Goal: Task Accomplishment & Management: Complete application form

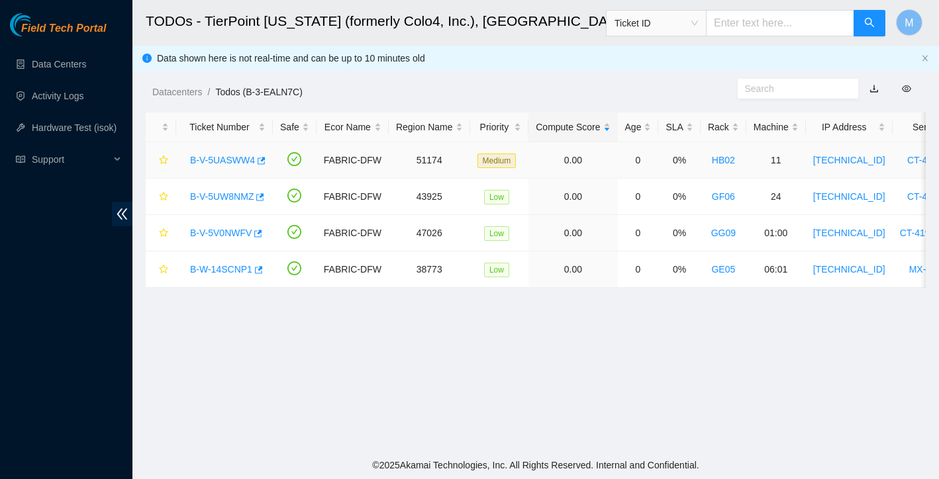
click at [237, 162] on link "B-V-5UASWW4" at bounding box center [222, 160] width 65 height 11
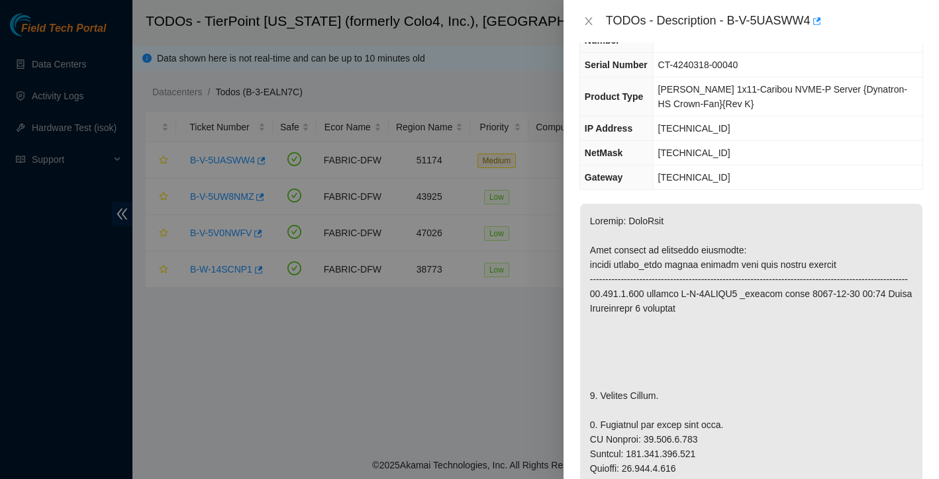
scroll to position [73, 0]
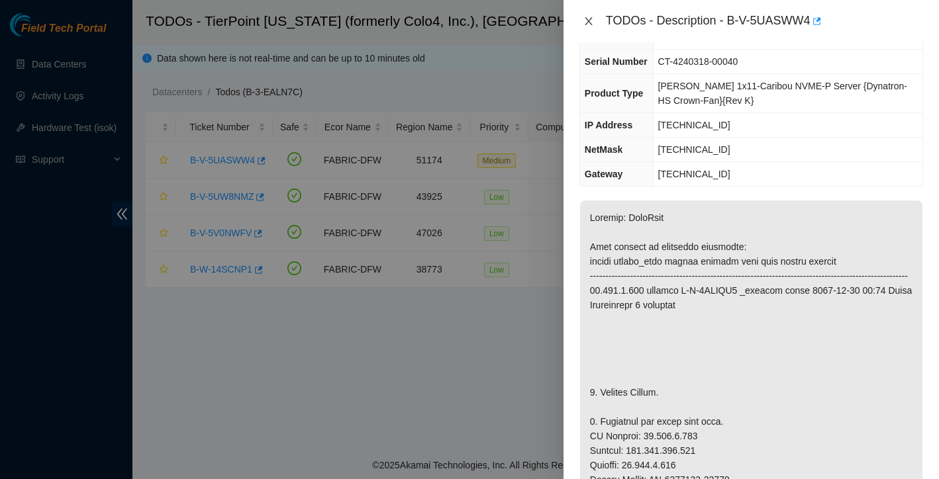
click at [589, 23] on icon "close" at bounding box center [588, 21] width 11 height 11
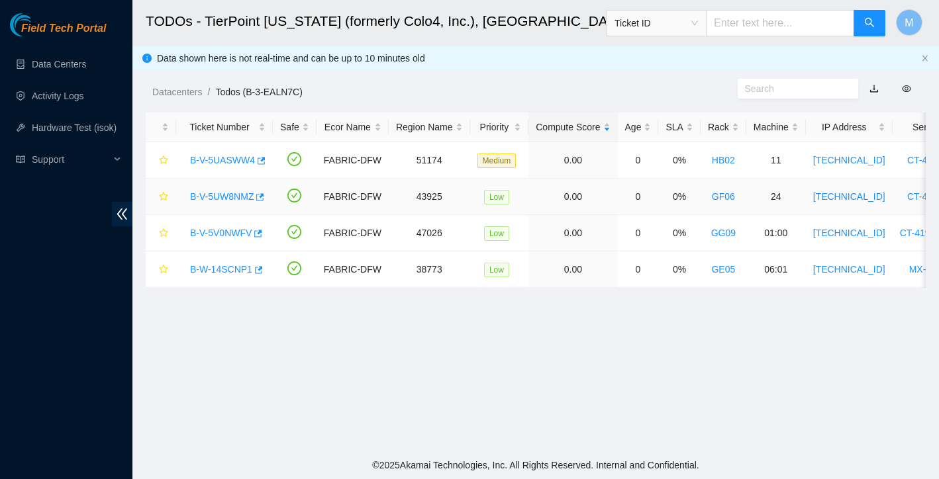
click at [205, 199] on link "B-V-5UW8NMZ" at bounding box center [222, 196] width 64 height 11
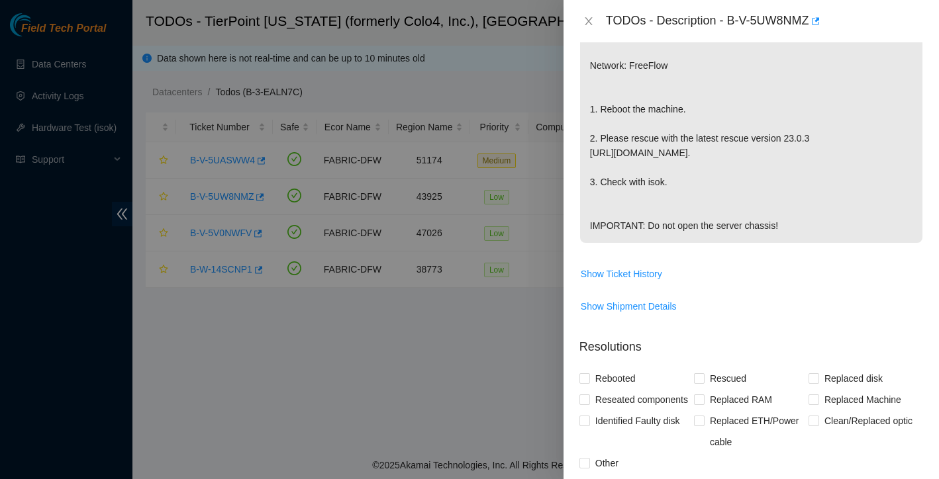
scroll to position [433, 0]
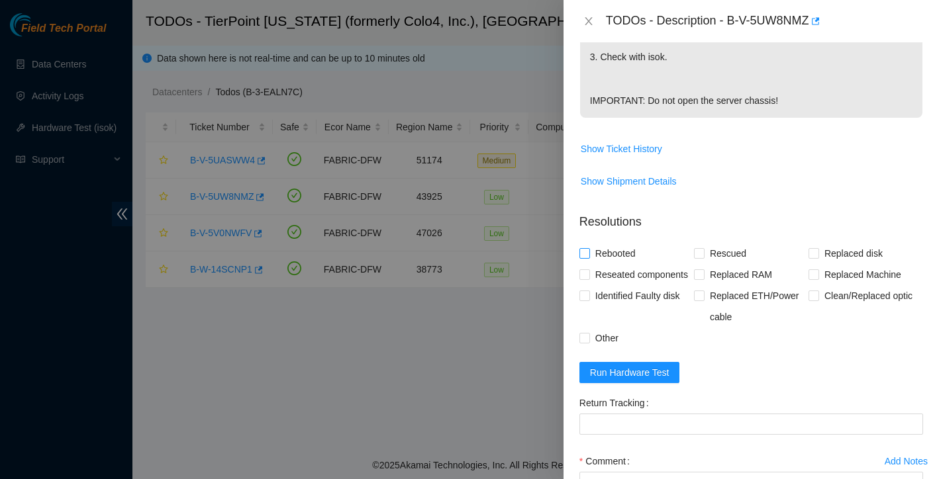
click at [585, 252] on input "Rebooted" at bounding box center [583, 252] width 9 height 9
checkbox input "true"
click at [700, 254] on input "Rescued" at bounding box center [698, 252] width 9 height 9
checkbox input "true"
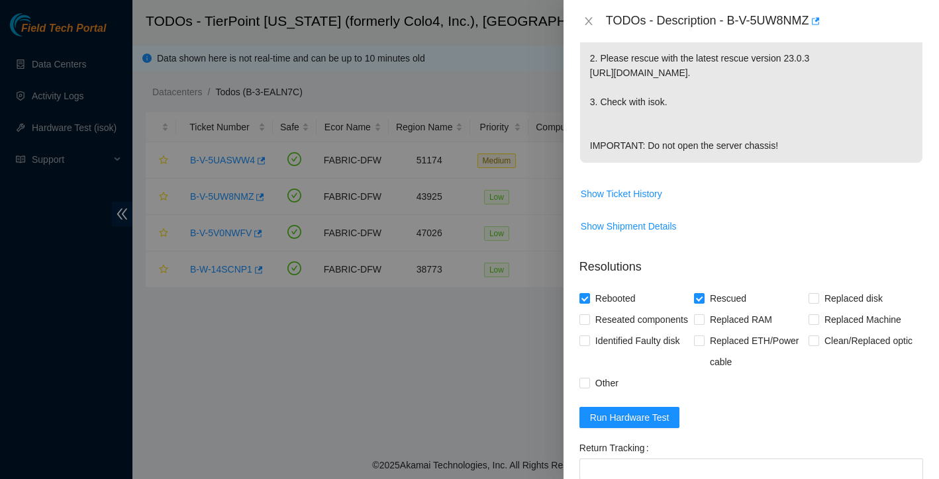
scroll to position [468, 0]
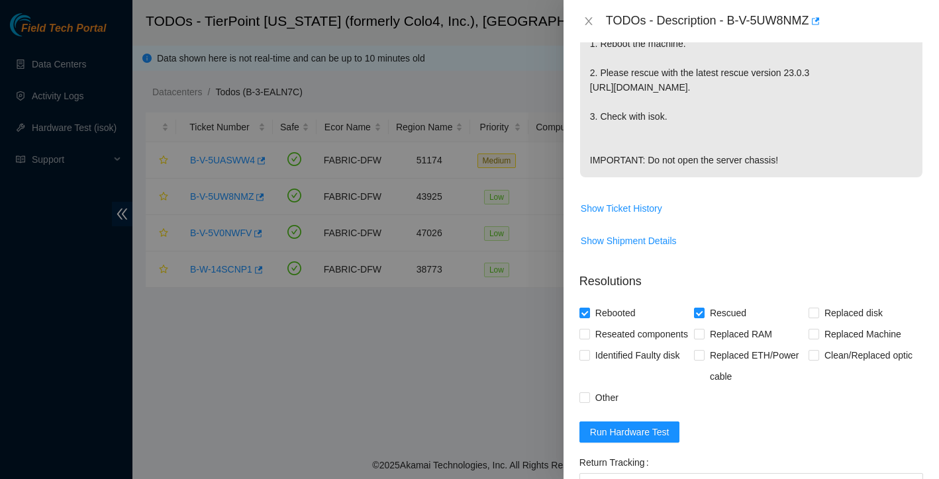
click at [589, 18] on icon "close" at bounding box center [588, 21] width 11 height 11
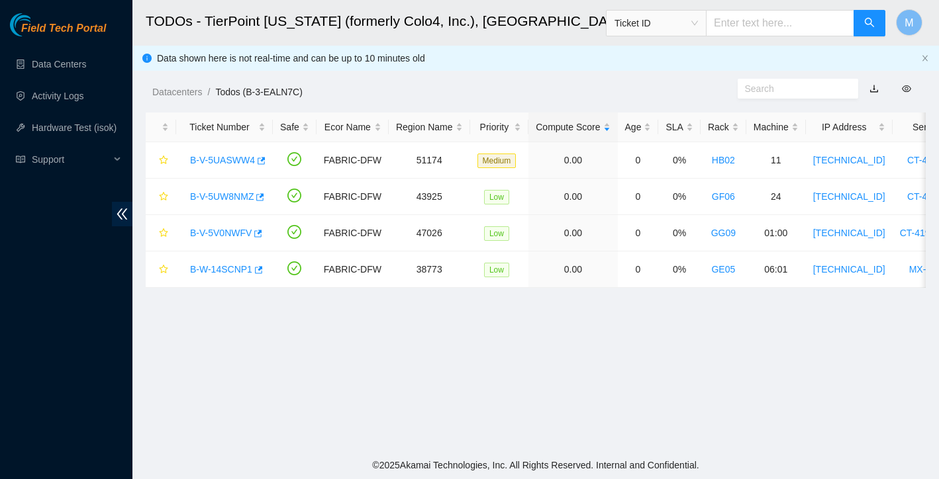
click at [938, 18] on div "TODOs - Description - undefined Problem Type N/A Rack Number N/A Machine Number…" at bounding box center [939, 239] width 0 height 479
click at [235, 196] on link "B-V-5UW8NMZ" at bounding box center [222, 196] width 64 height 11
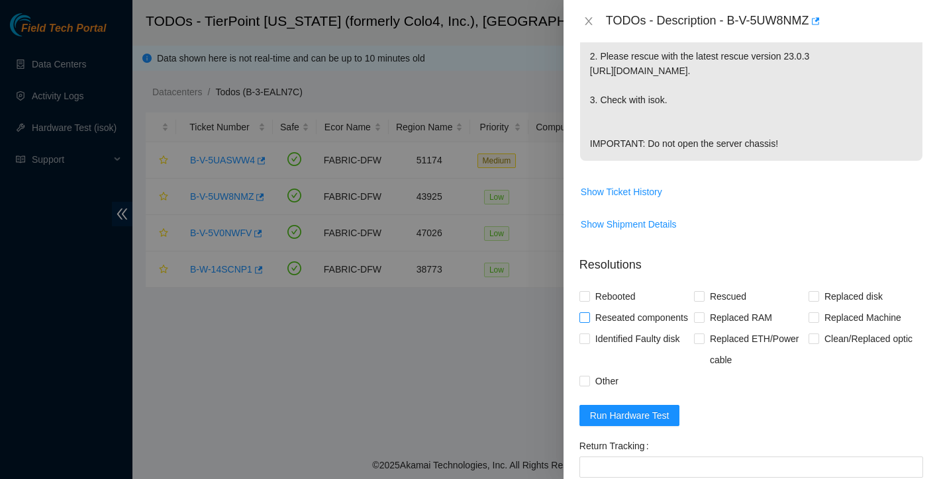
scroll to position [462, 0]
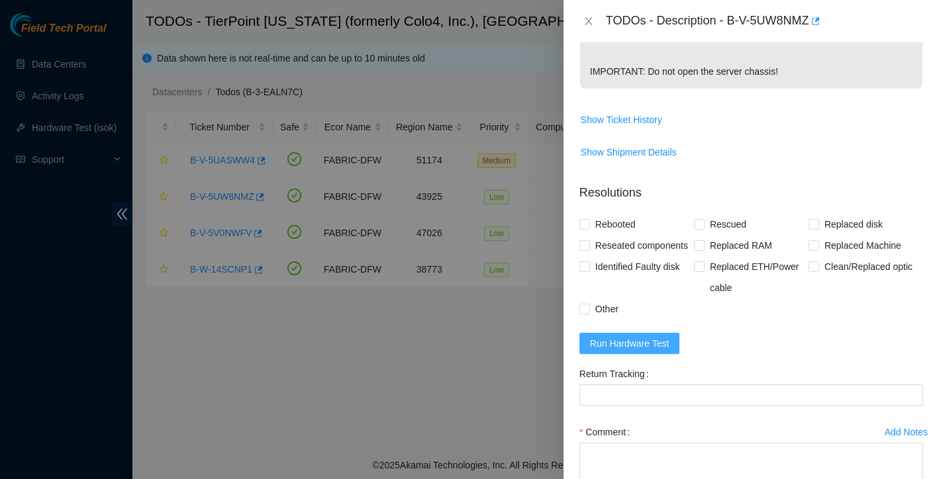
click at [633, 351] on span "Run Hardware Test" at bounding box center [629, 343] width 79 height 15
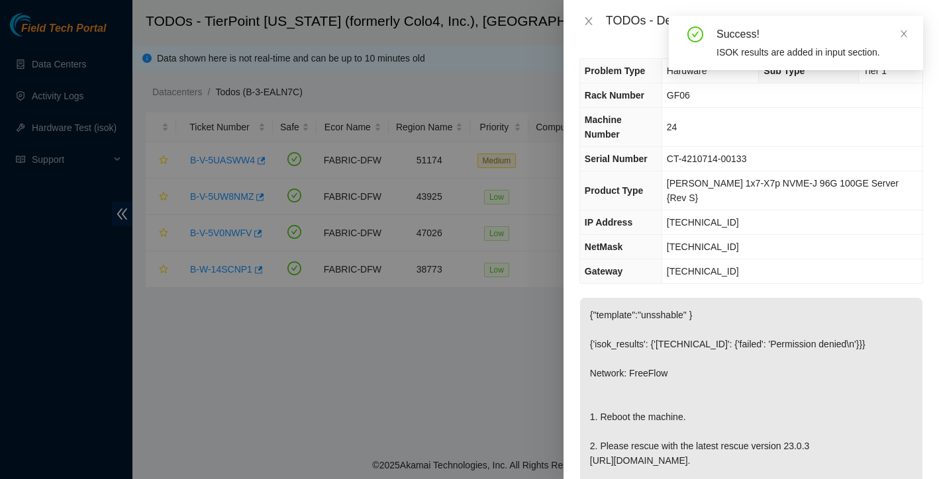
scroll to position [0, 0]
click at [583, 21] on icon "close" at bounding box center [588, 21] width 11 height 11
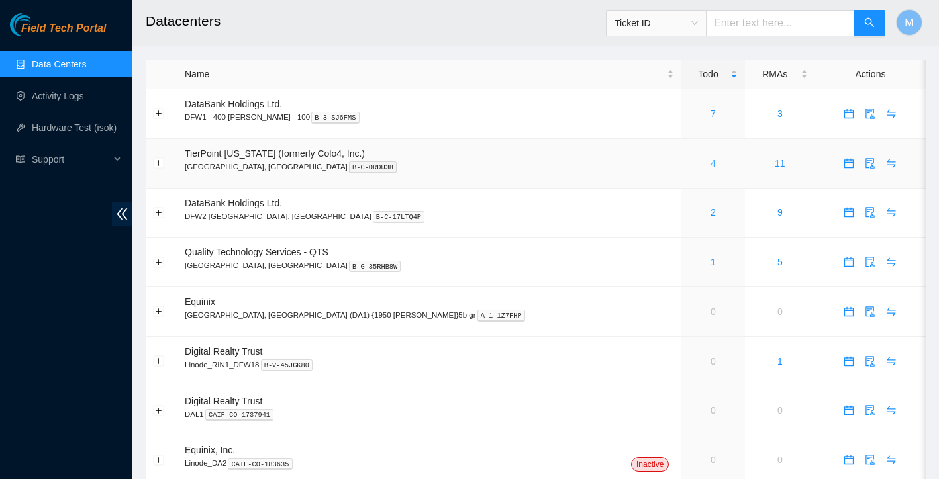
click at [711, 166] on link "4" at bounding box center [713, 163] width 5 height 11
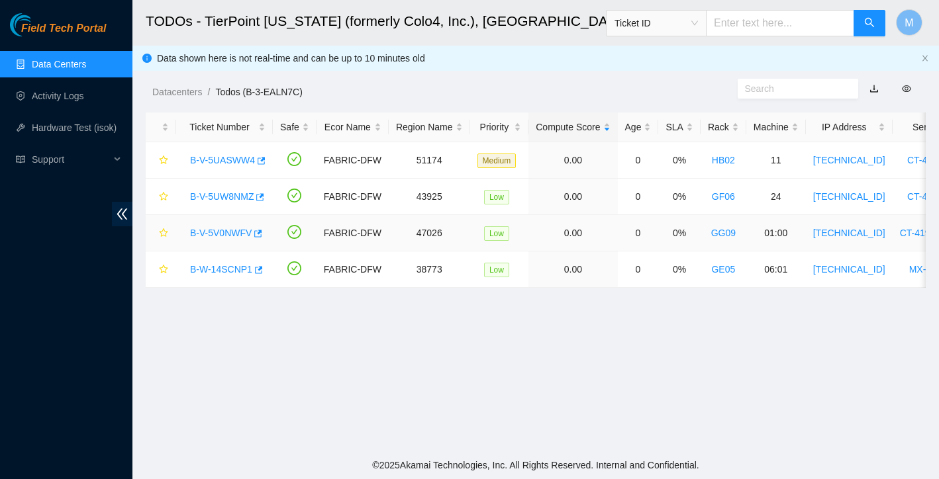
click at [215, 233] on link "B-V-5V0NWFV" at bounding box center [221, 233] width 62 height 11
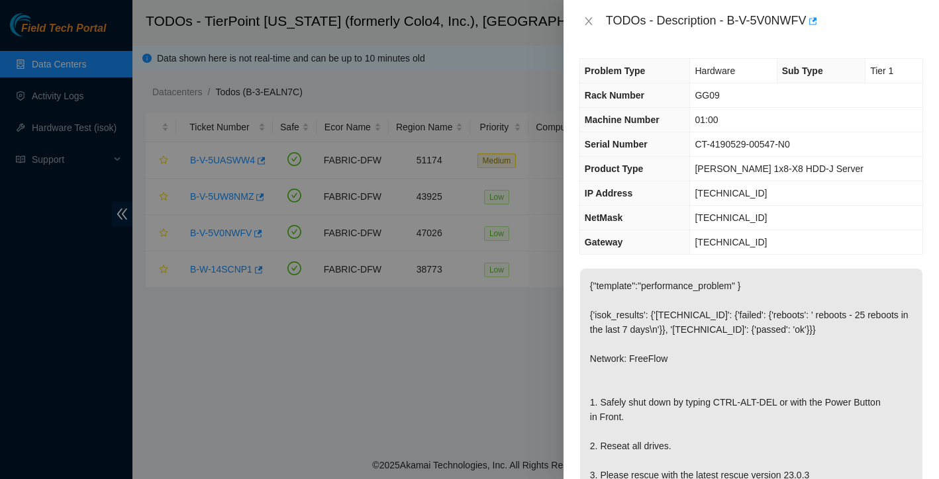
scroll to position [43, 0]
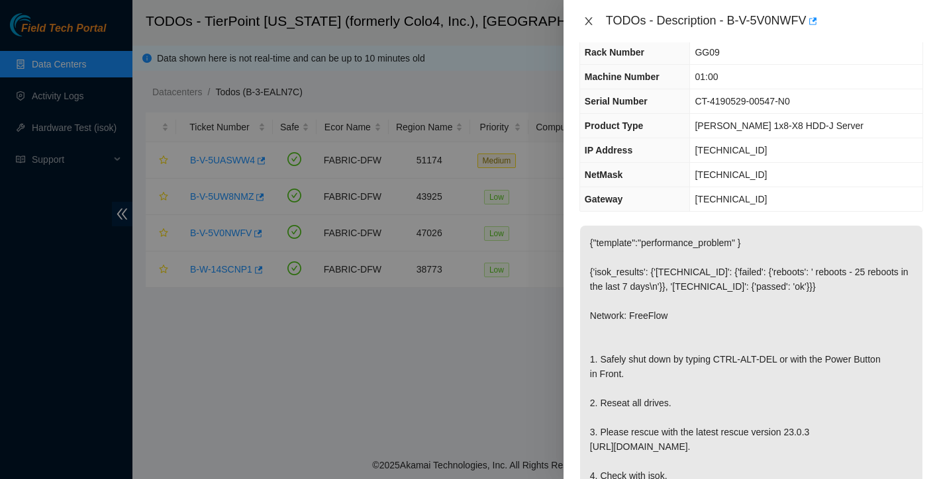
click at [587, 21] on icon "close" at bounding box center [588, 21] width 11 height 11
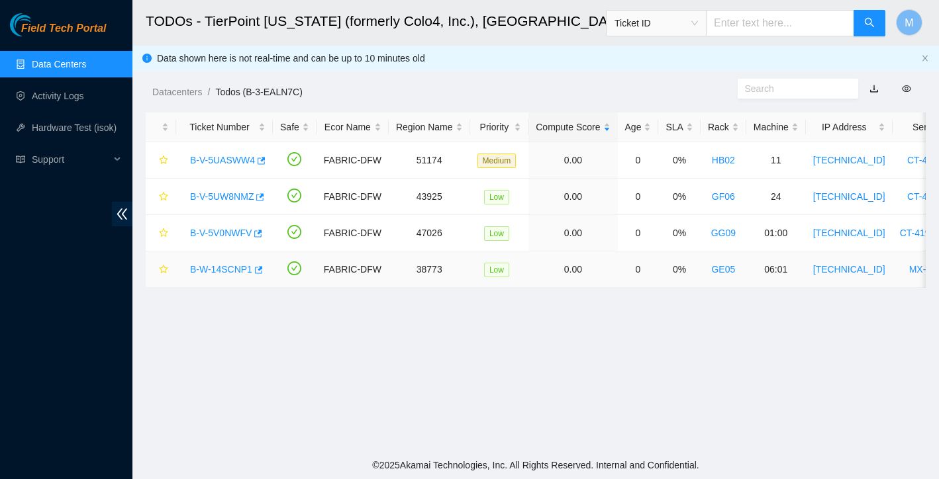
click at [238, 266] on link "B-W-14SCNP1" at bounding box center [221, 269] width 62 height 11
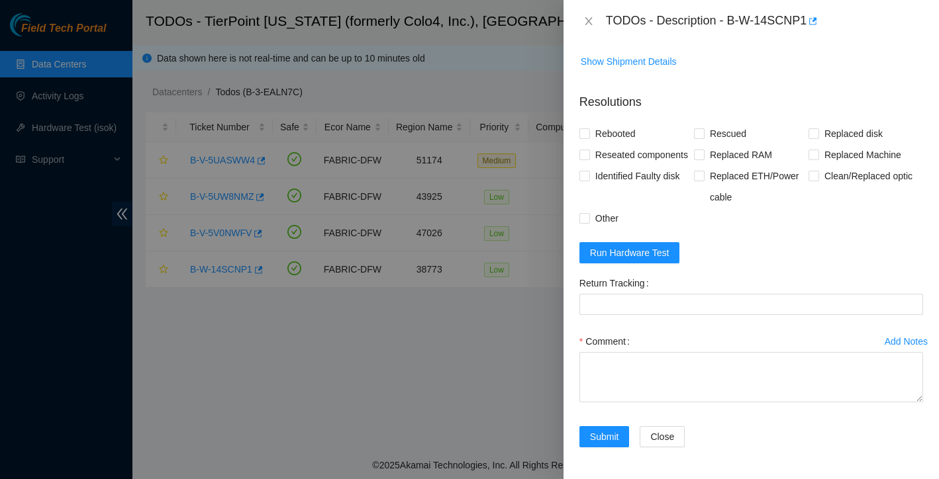
scroll to position [997, 0]
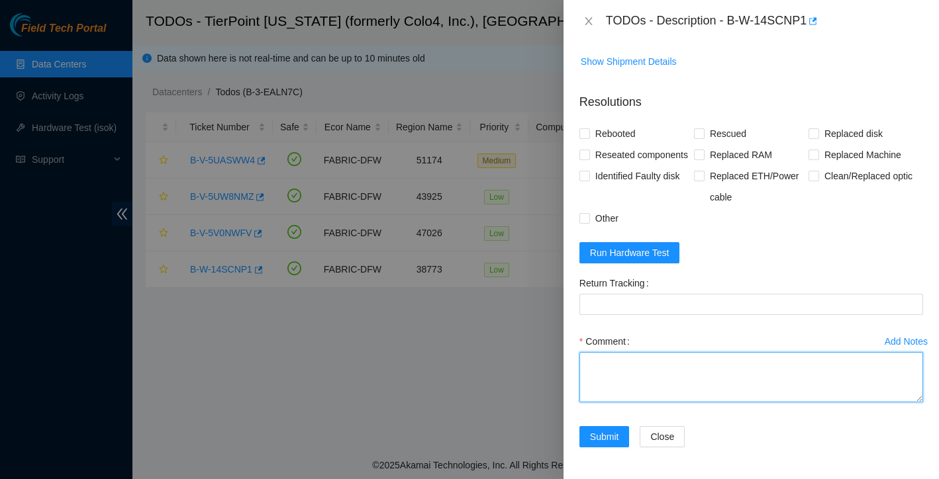
click at [634, 356] on textarea "Comment" at bounding box center [751, 377] width 344 height 50
click at [627, 366] on textarea "Comment" at bounding box center [751, 377] width 344 height 50
paste textarea "Ticket: New SN: Bad SN:"
click at [642, 377] on textarea "Ticket: New SN: Bad SN:" at bounding box center [751, 377] width 344 height 50
click at [640, 396] on textarea "Ticket: New SN: Bad SN:" at bounding box center [751, 377] width 344 height 50
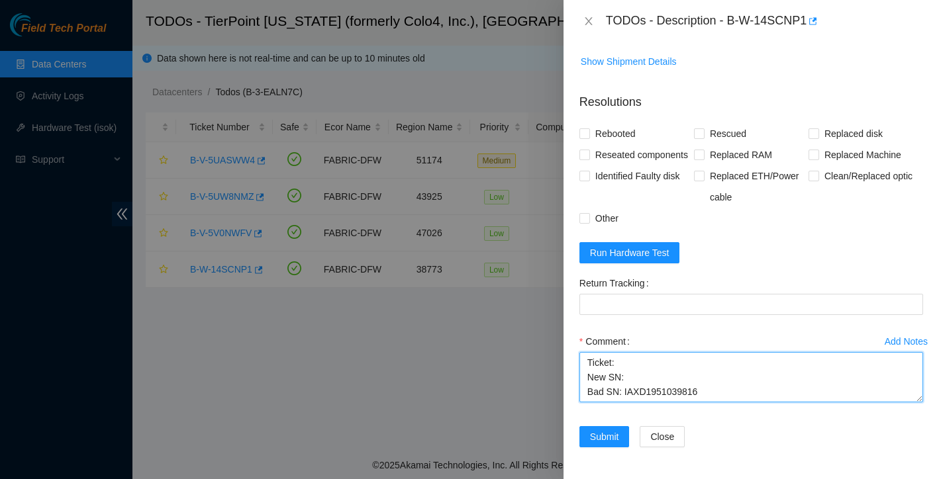
click at [630, 381] on textarea "Ticket: New SN: Bad SN: IAXD1951039816" at bounding box center [751, 377] width 344 height 50
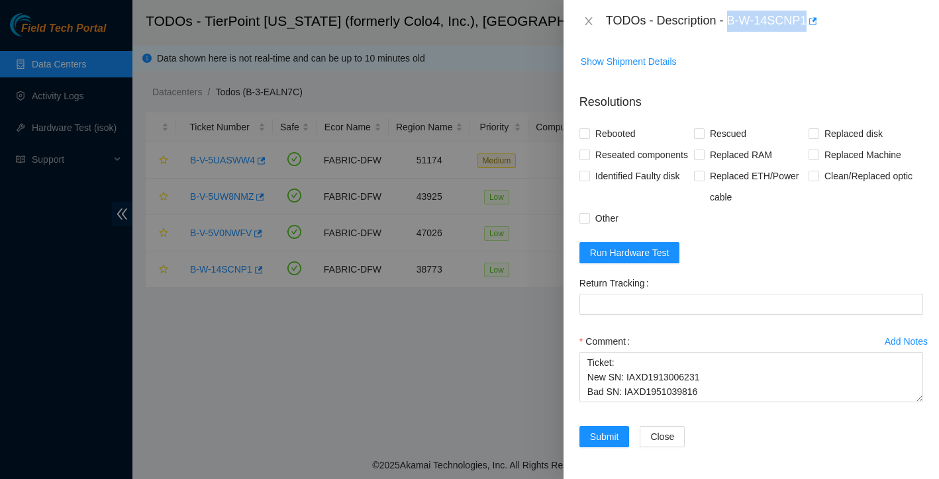
drag, startPoint x: 730, startPoint y: 20, endPoint x: 811, endPoint y: 14, distance: 81.0
click at [811, 14] on div "TODOs - Description - B-W-14SCNP1" at bounding box center [764, 21] width 317 height 21
copy div "B-W-14SCNP1"
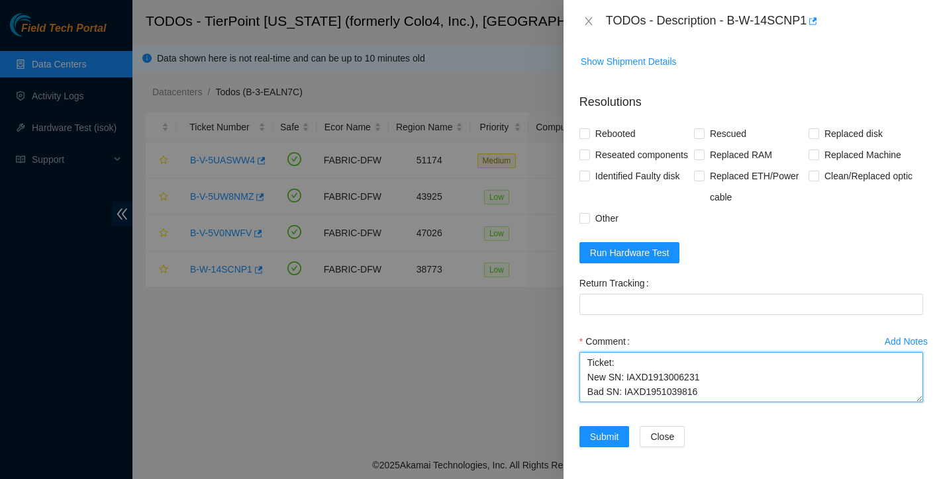
click at [658, 360] on textarea "Ticket: New SN: IAXD1913006231 Bad SN: IAXD1951039816" at bounding box center [751, 377] width 344 height 50
paste textarea "B-W-14SCNP1"
click at [707, 391] on textarea "Ticket:B-W-14SCNP1 New SN: IAXD1913006231 Bad SN: IAXD1951039816" at bounding box center [751, 377] width 344 height 50
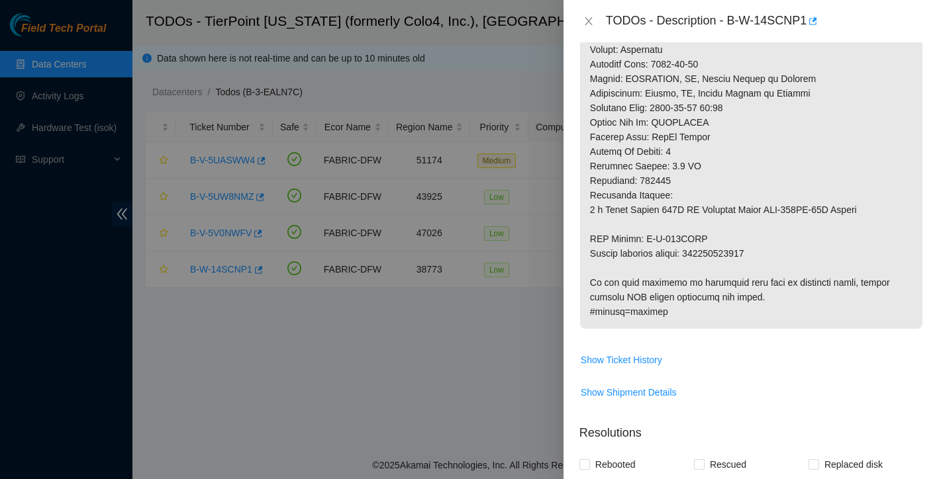
scroll to position [495, 0]
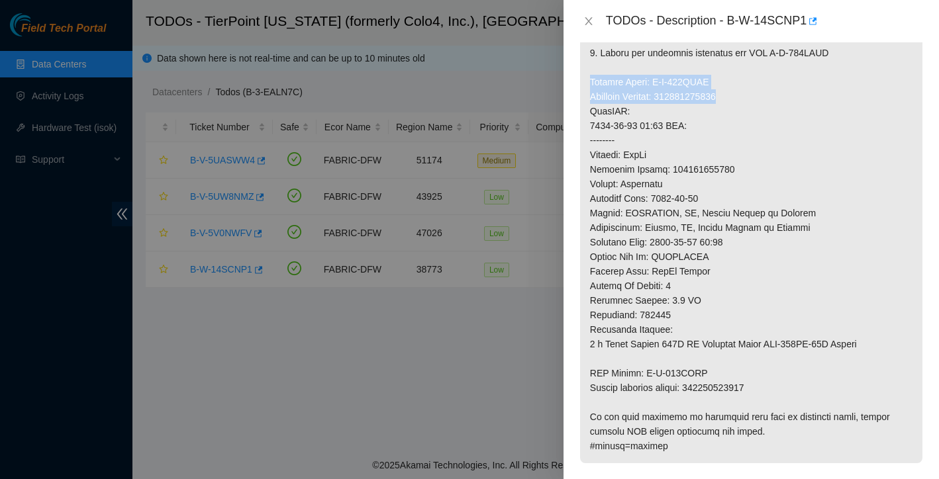
drag, startPoint x: 589, startPoint y: 96, endPoint x: 750, endPoint y: 111, distance: 161.7
click at [750, 111] on p at bounding box center [751, 119] width 342 height 690
copy p "Service Order: B-W-154VJNI Tracking Numbers: 463470049493"
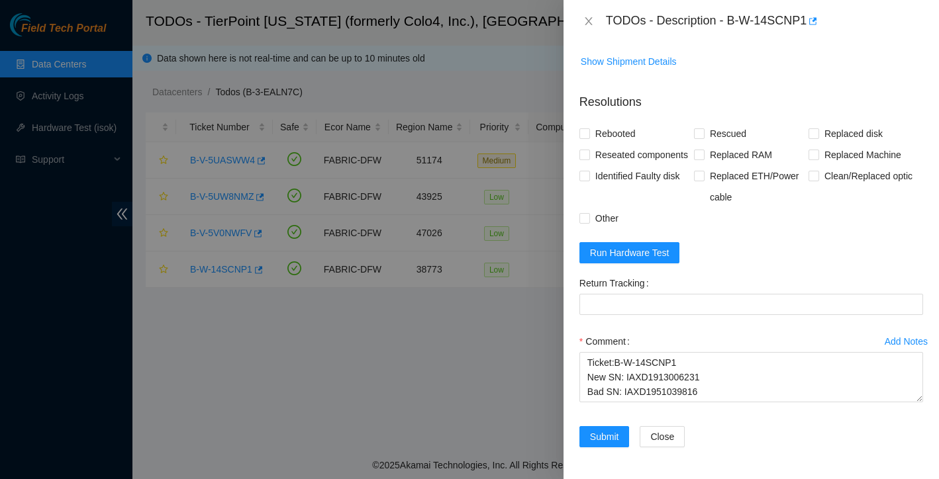
scroll to position [997, 0]
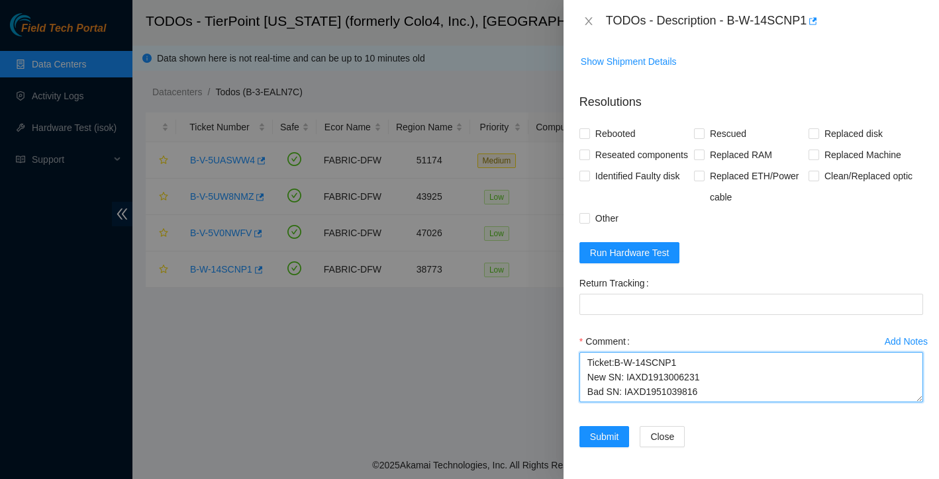
click at [601, 397] on textarea "Ticket:B-W-14SCNP1 New SN: IAXD1913006231 Bad SN: IAXD1951039816" at bounding box center [751, 377] width 344 height 50
paste textarea "Service Order: B-W-154VJNI Tracking Numbers: 463470049493"
click at [591, 379] on textarea "Ticket:B-W-14SCNP1 New SN: IAXD1913006231 Bad SN: IAXD1951039816 Service Order:…" at bounding box center [751, 377] width 344 height 50
click at [754, 378] on textarea "Ticket:B-W-14SCNP1 New SN: IAXD1913006231 Bad SN: IAXD1951039816 Service Order:…" at bounding box center [751, 377] width 344 height 50
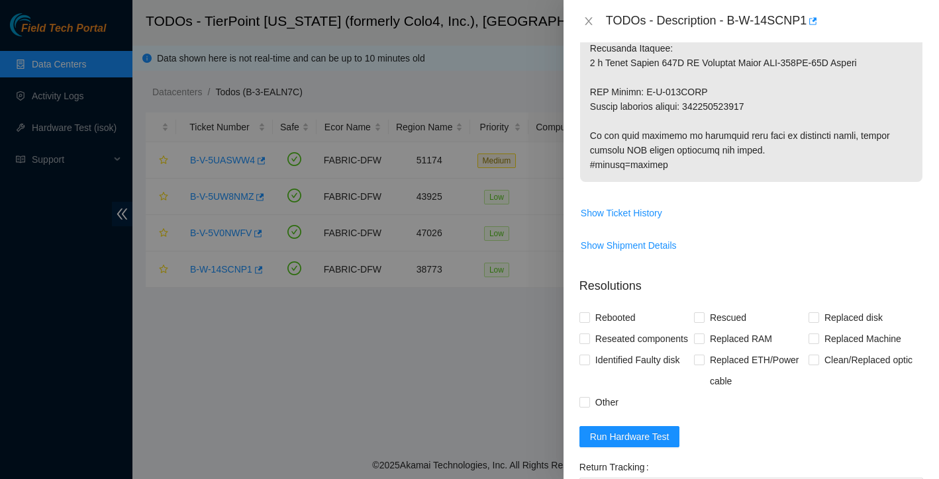
scroll to position [750, 0]
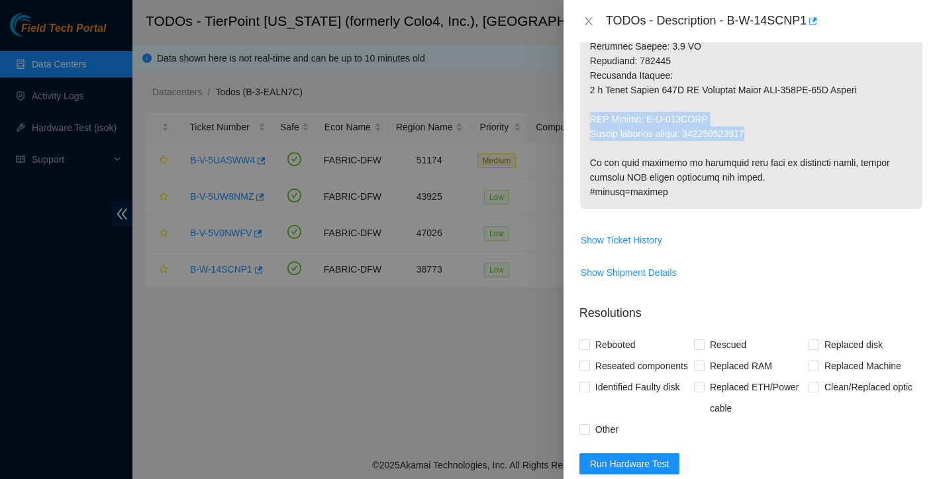
drag, startPoint x: 589, startPoint y: 134, endPoint x: 770, endPoint y: 150, distance: 182.1
copy p "RMA Return: B-W-154VJNS Return tracking number: 463470049508"
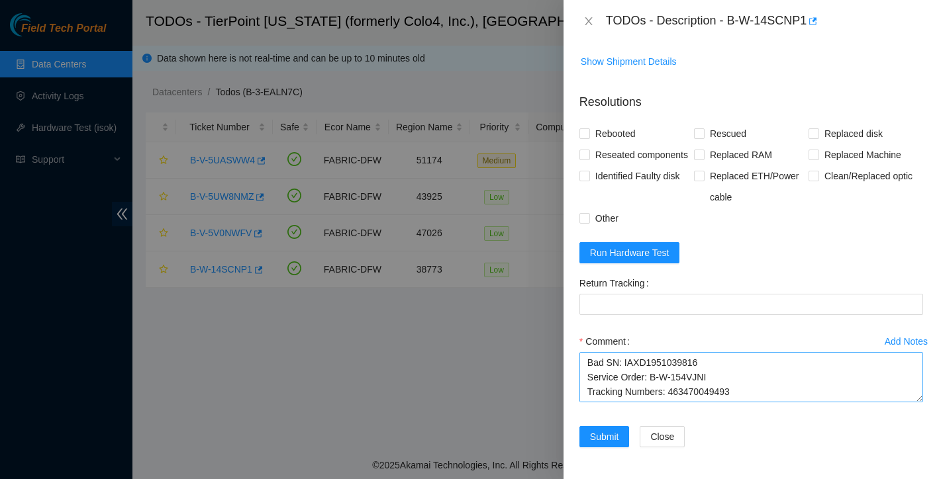
scroll to position [997, 0]
click at [631, 393] on textarea "Ticket:B-W-14SCNP1 New SN: IAXD1913006231 Bad SN: IAXD1951039816 Service Order:…" at bounding box center [751, 377] width 344 height 50
paste textarea "RMA Return: B-W-154VJNS Return tracking number: 463470049508"
click at [593, 385] on textarea "Ticket:B-W-14SCNP1 New SN: IAXD1913006231 Bad SN: IAXD1951039816 Service Order:…" at bounding box center [751, 377] width 344 height 50
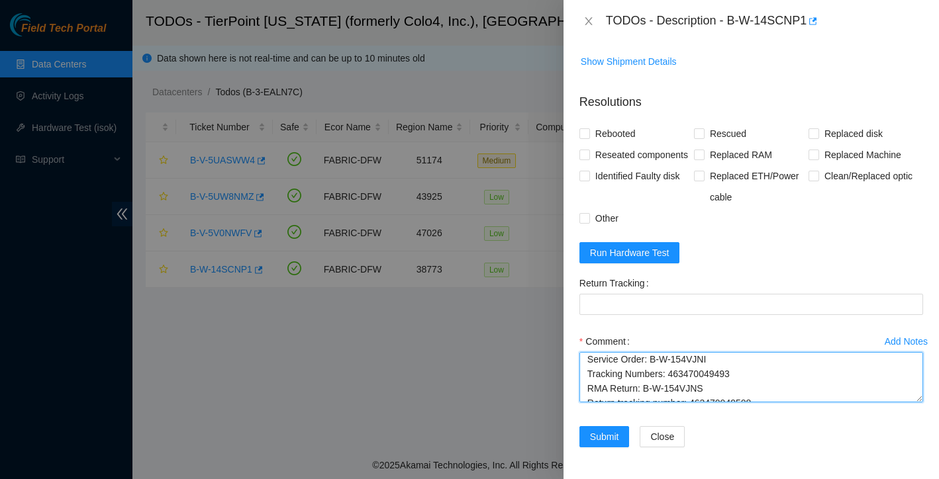
scroll to position [46, 0]
click at [586, 375] on textarea "Ticket:B-W-14SCNP1 New SN: IAXD1913006231 Bad SN: IAXD1951039816 Service Order:…" at bounding box center [751, 377] width 344 height 50
click at [587, 363] on textarea "Ticket:B-W-14SCNP1 New SN: IAXD1913006231 Bad SN: IAXD1951039816 Service Order:…" at bounding box center [751, 377] width 344 height 50
drag, startPoint x: 695, startPoint y: 363, endPoint x: 768, endPoint y: 366, distance: 72.2
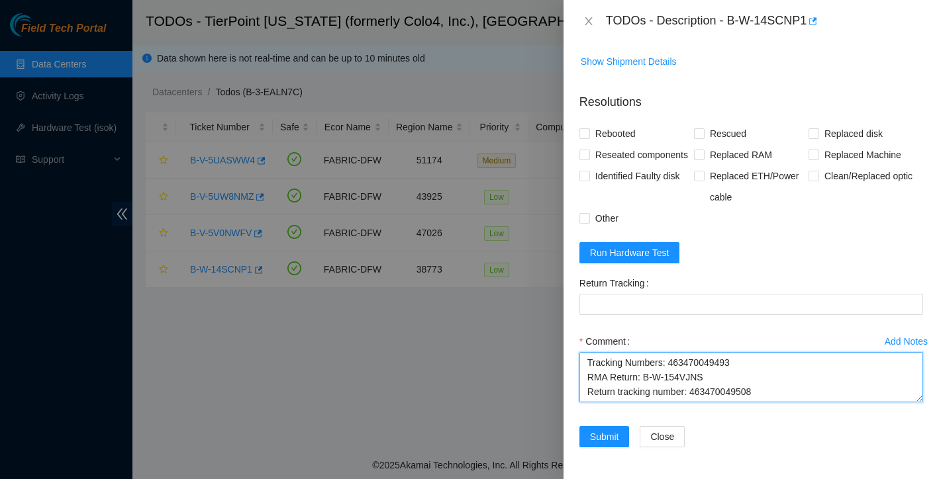
click at [768, 366] on textarea "Ticket:B-W-14SCNP1 New SN: IAXD1913006231 Bad SN: IAXD1951039816 Service Order:…" at bounding box center [751, 377] width 344 height 50
type textarea "Ticket:B-W-14SCNP1 New SN: IAXD1913006231 Bad SN: IAXD1951039816 Service Order:…"
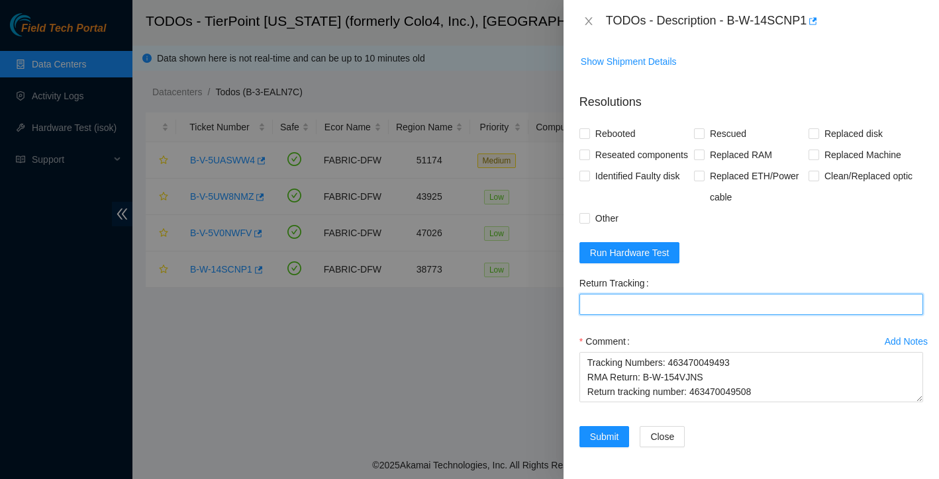
click at [692, 309] on Tracking "Return Tracking" at bounding box center [751, 304] width 344 height 21
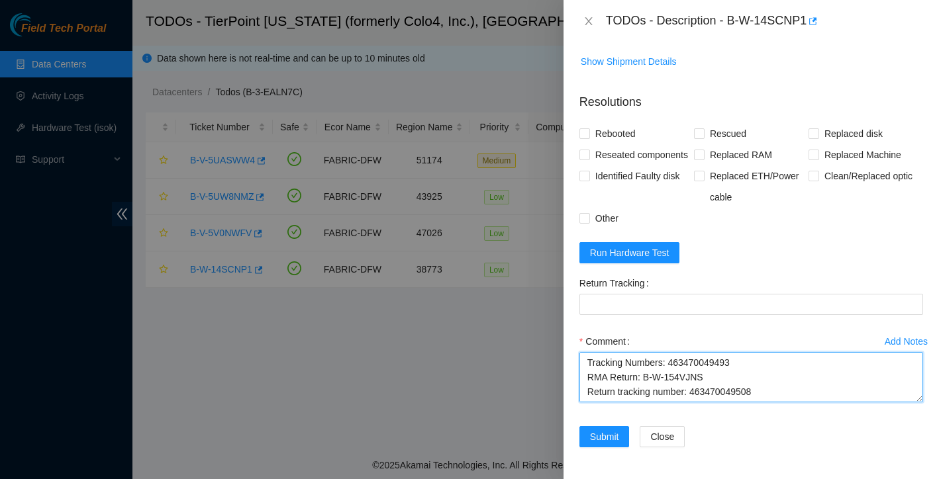
click at [780, 368] on textarea "Ticket:B-W-14SCNP1 New SN: IAXD1913006231 Bad SN: IAXD1951039816 Service Order:…" at bounding box center [751, 377] width 344 height 50
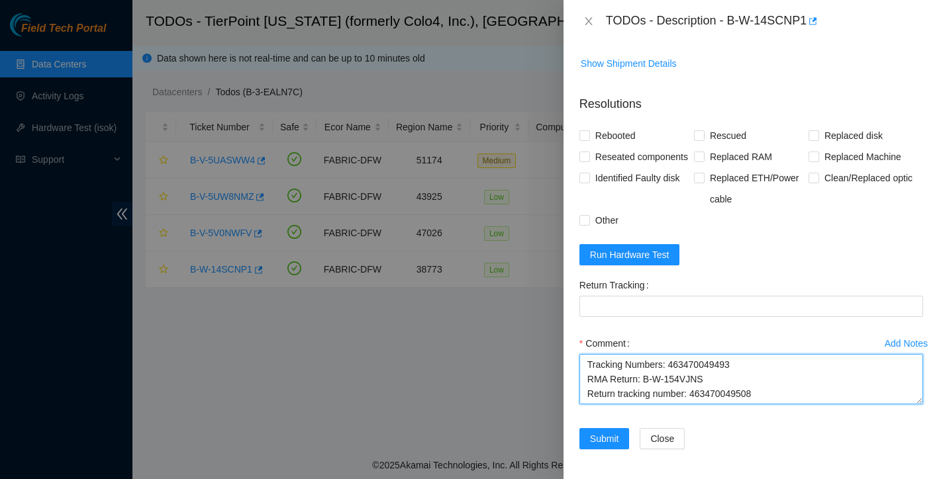
scroll to position [87, 0]
drag, startPoint x: 588, startPoint y: 401, endPoint x: 754, endPoint y: 456, distance: 175.3
click at [754, 428] on div "Add Notes Comment Ticket:B-W-14SCNP1 New SN: IAXD1913006231 Bad SN: IAXD1951039…" at bounding box center [751, 380] width 354 height 95
click at [626, 405] on textarea "Ticket:B-W-14SCNP1 New SN: IAXD1913006231 Bad SN: IAXD1951039816 Service Order:…" at bounding box center [751, 379] width 344 height 50
click at [753, 405] on textarea "Ticket:B-W-14SCNP1 New SN: IAXD1913006231 Bad SN: IAXD1951039816 Service Order:…" at bounding box center [751, 379] width 344 height 50
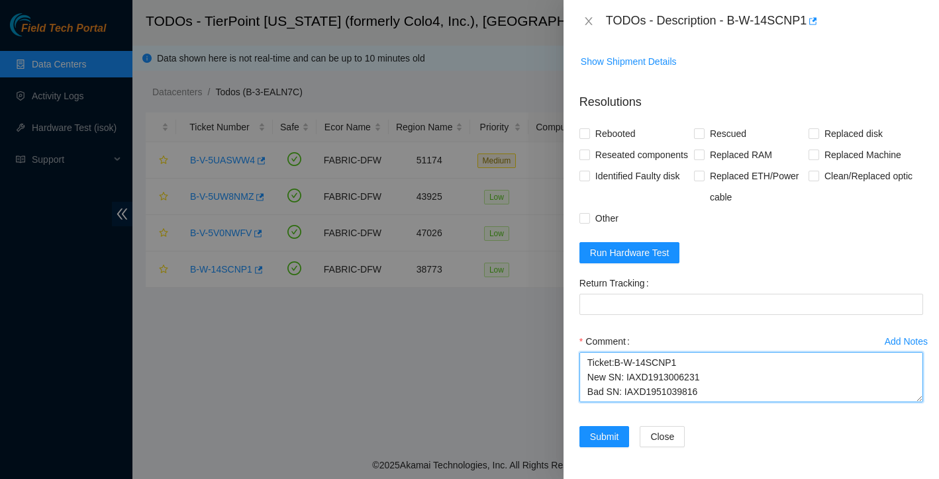
scroll to position [0, 0]
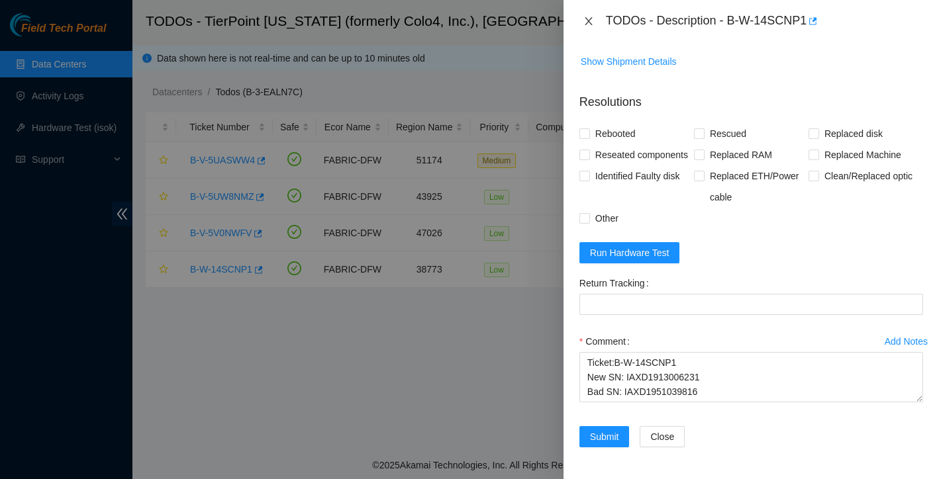
click at [587, 23] on icon "close" at bounding box center [588, 21] width 7 height 8
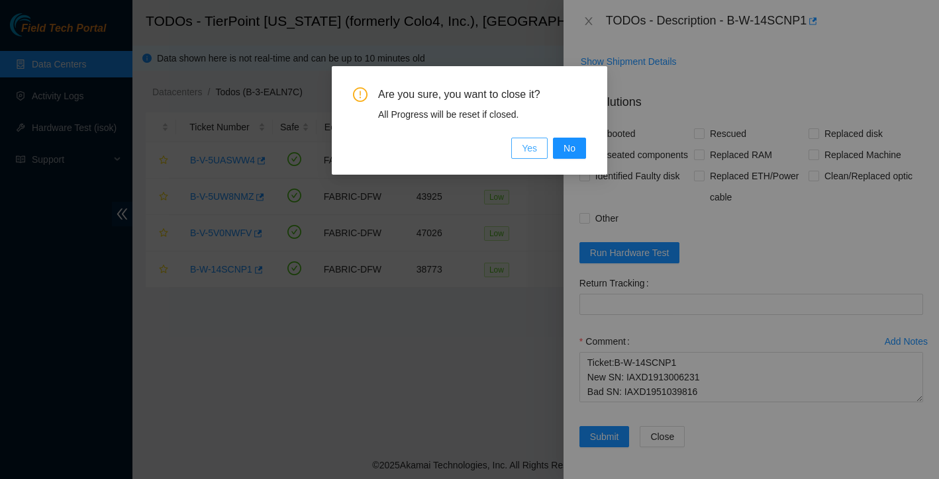
click at [531, 147] on span "Yes" at bounding box center [529, 148] width 15 height 15
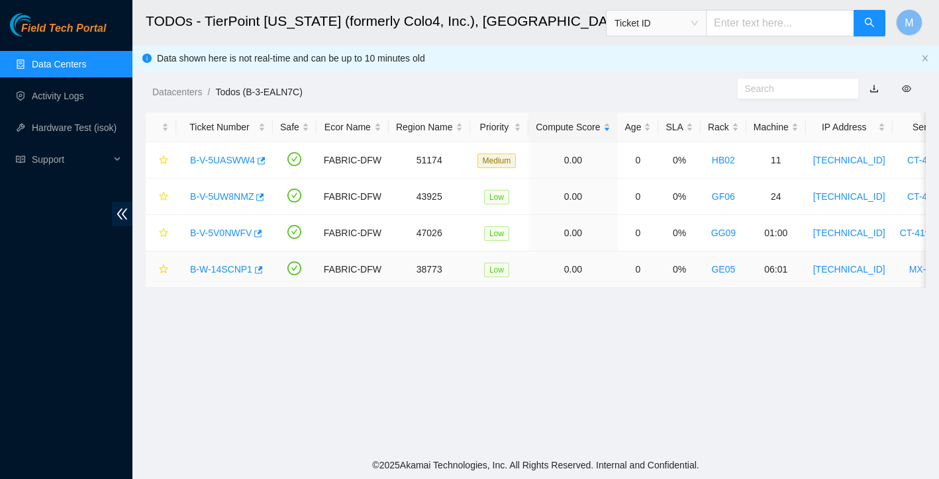
click at [243, 269] on link "B-W-14SCNP1" at bounding box center [221, 269] width 62 height 11
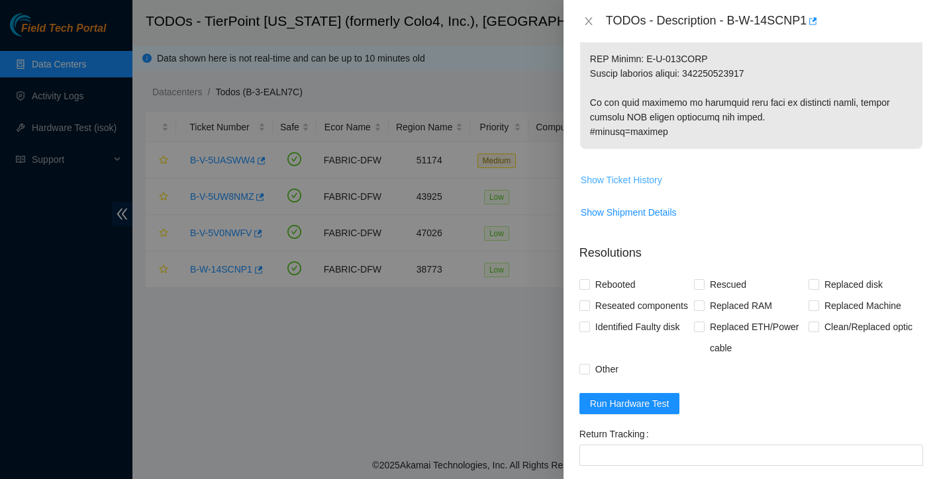
scroll to position [776, 0]
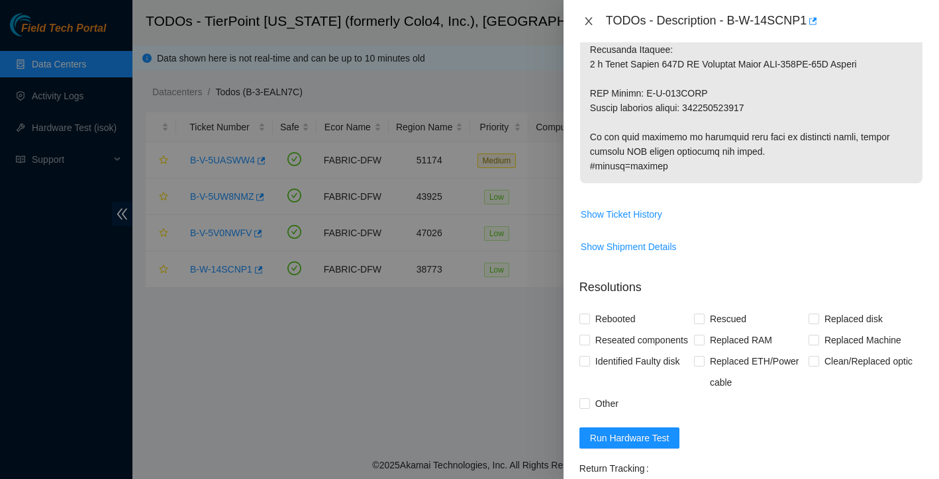
click at [587, 23] on icon "close" at bounding box center [588, 21] width 7 height 8
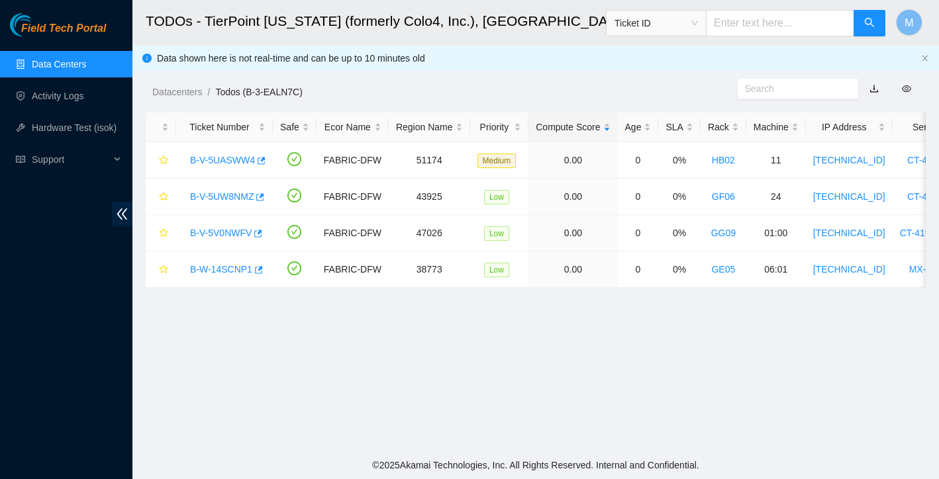
scroll to position [260, 0]
